Goal: Communication & Community: Connect with others

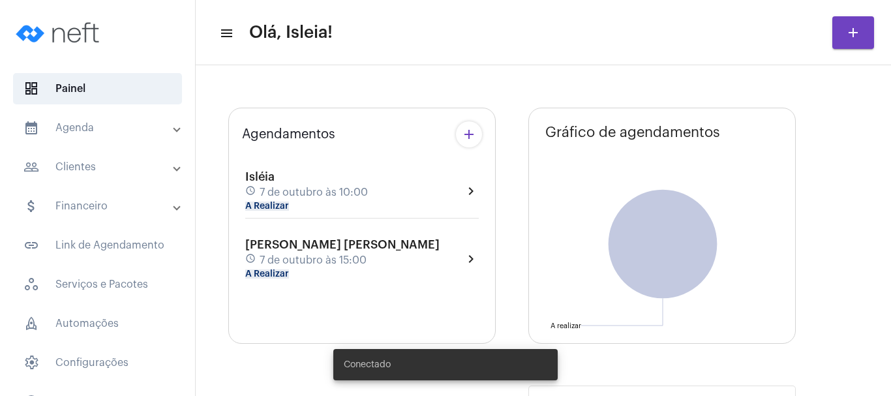
type input "[URL][DOMAIN_NAME]"
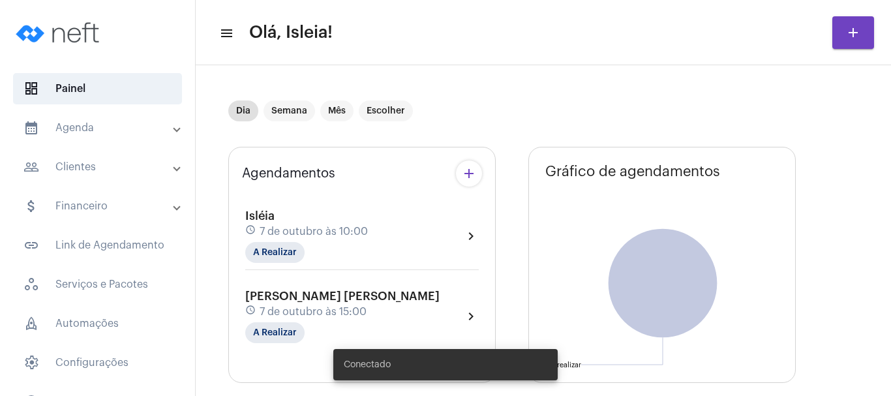
click at [461, 312] on div "[PERSON_NAME] [PERSON_NAME] schedule 7 de outubro às 15:00 A Realizar chevron_r…" at bounding box center [362, 317] width 234 height 54
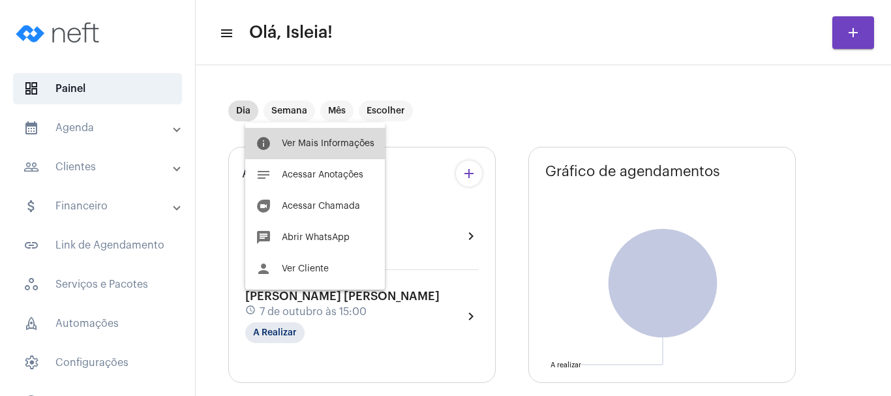
click at [324, 144] on span "Ver Mais Informações" at bounding box center [328, 143] width 93 height 9
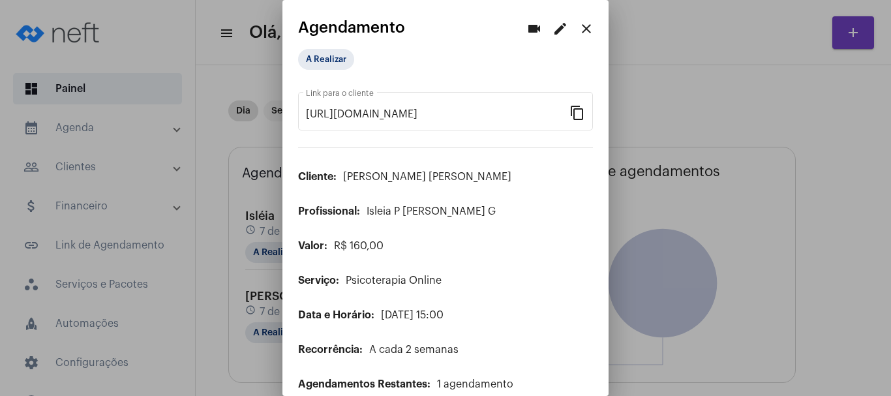
click at [579, 27] on mat-icon "close" at bounding box center [587, 29] width 16 height 16
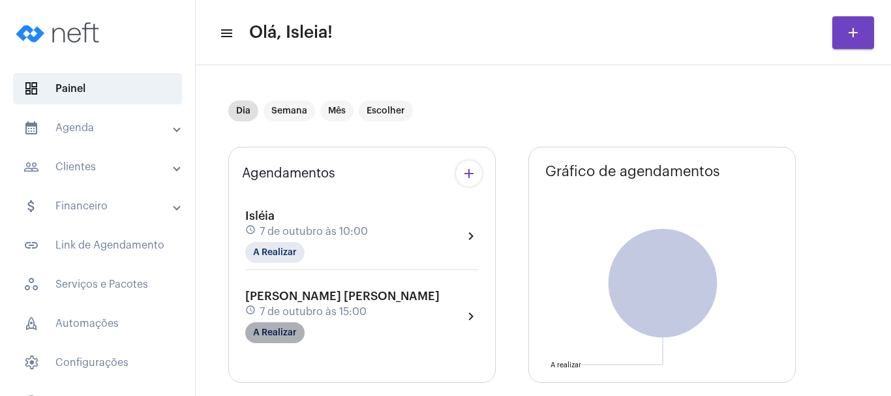
click at [284, 333] on mat-chip "A Realizar" at bounding box center [274, 332] width 59 height 21
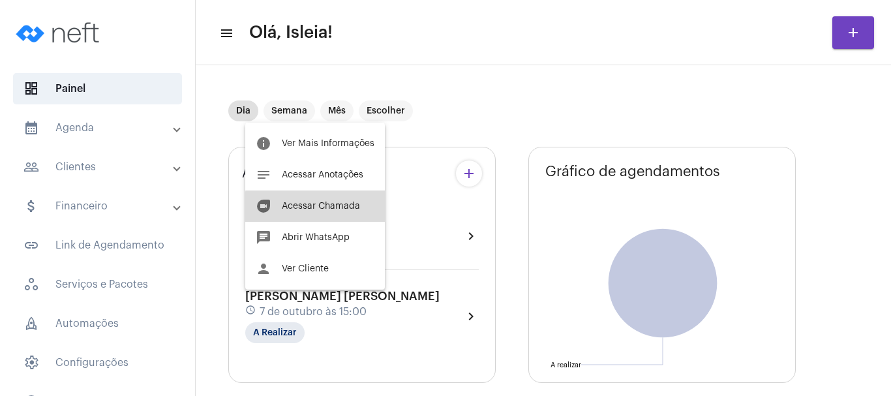
click at [337, 211] on button "duo [PERSON_NAME]" at bounding box center [315, 206] width 140 height 31
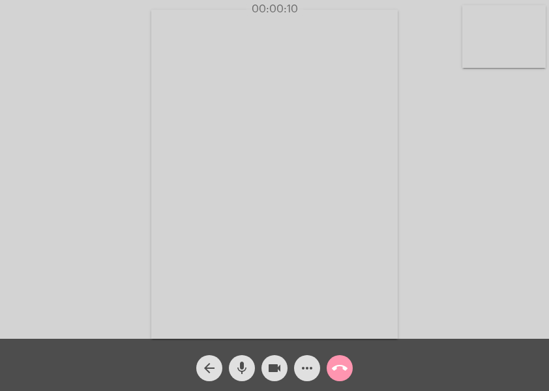
click at [380, 257] on video at bounding box center [274, 174] width 247 height 329
click at [69, 78] on video at bounding box center [139, 172] width 247 height 329
click at [485, 37] on video at bounding box center [505, 36] width 84 height 63
click at [86, 179] on video at bounding box center [87, 173] width 84 height 112
click at [362, 220] on video at bounding box center [274, 174] width 247 height 329
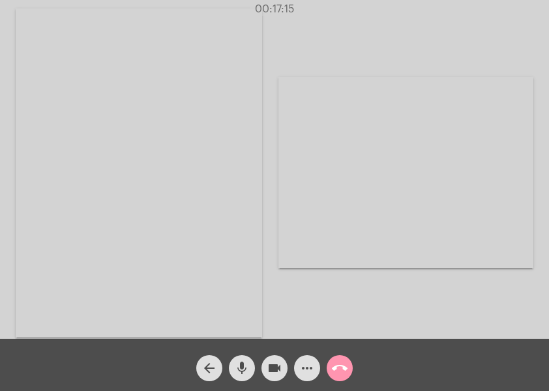
click at [270, 309] on div "Acessando Câmera e Microfone..." at bounding box center [274, 171] width 547 height 339
click at [218, 140] on video at bounding box center [139, 172] width 247 height 329
click at [333, 165] on video at bounding box center [274, 174] width 247 height 329
click at [240, 362] on mat-icon "mic" at bounding box center [242, 368] width 16 height 16
click at [301, 242] on video at bounding box center [406, 172] width 255 height 191
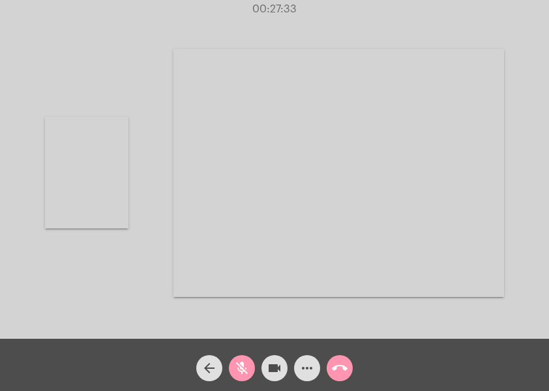
click at [84, 179] on video at bounding box center [87, 173] width 84 height 112
click at [276, 296] on video at bounding box center [274, 174] width 247 height 329
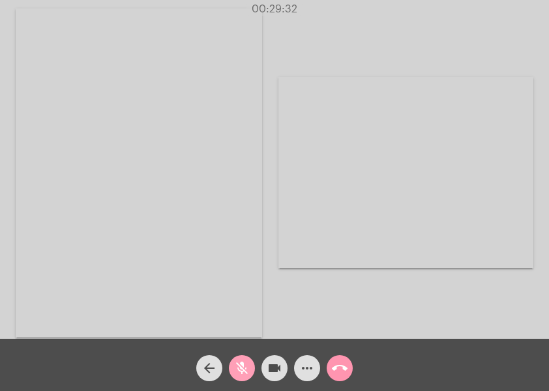
click at [242, 363] on mat-icon "mic_off" at bounding box center [242, 368] width 16 height 16
click at [187, 57] on video at bounding box center [139, 172] width 247 height 329
click at [187, 57] on video at bounding box center [274, 174] width 247 height 329
click at [243, 361] on mat-icon "mic" at bounding box center [242, 368] width 16 height 16
click at [128, 288] on video at bounding box center [139, 172] width 247 height 329
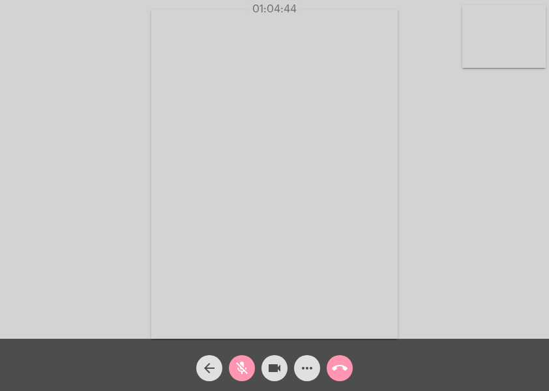
click at [321, 312] on video at bounding box center [274, 174] width 247 height 329
click at [239, 371] on mat-icon "mic_off" at bounding box center [242, 368] width 16 height 16
